Goal: Find specific page/section: Find specific page/section

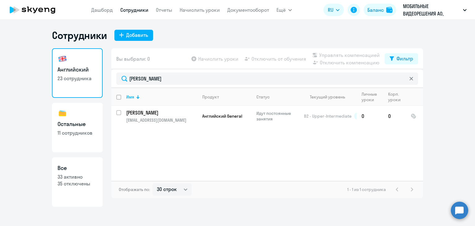
select select "30"
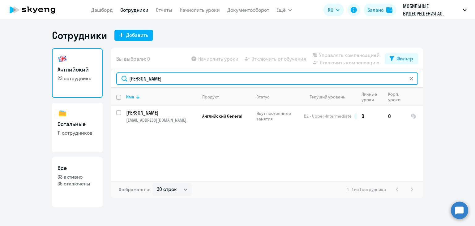
click at [151, 77] on input "[PERSON_NAME]" at bounding box center [267, 78] width 302 height 12
click at [151, 77] on input "коновалова" at bounding box center [267, 78] width 302 height 12
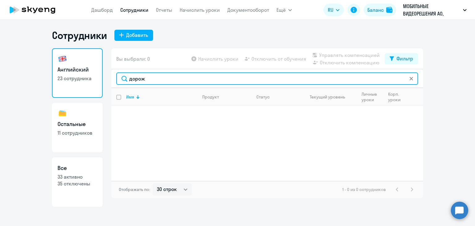
type input "дорож"
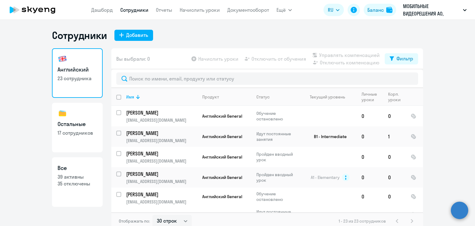
select select "30"
click at [175, 189] on td "[PERSON_NAME] [EMAIL_ADDRESS][DOMAIN_NAME]" at bounding box center [159, 214] width 76 height 54
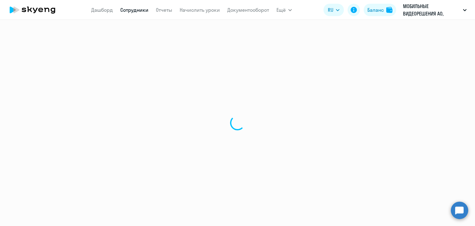
select select "english"
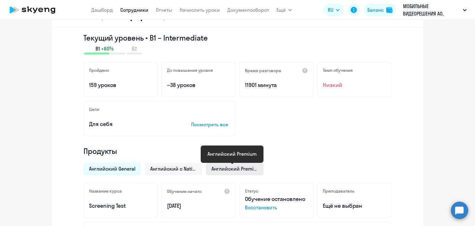
scroll to position [124, 0]
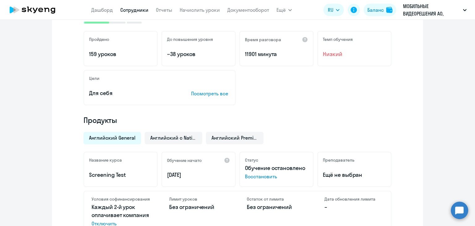
click at [23, 12] on icon at bounding box center [32, 9] width 54 height 15
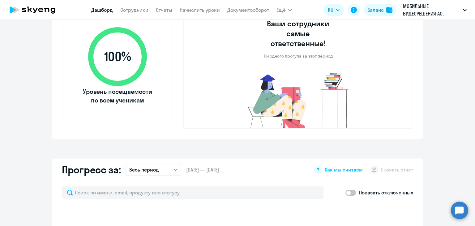
scroll to position [260, 0]
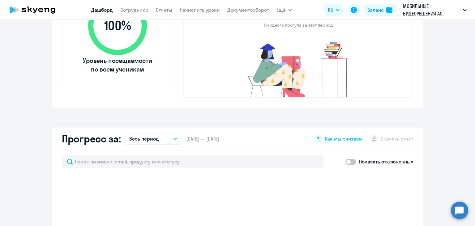
select select "30"
